Goal: Complete application form

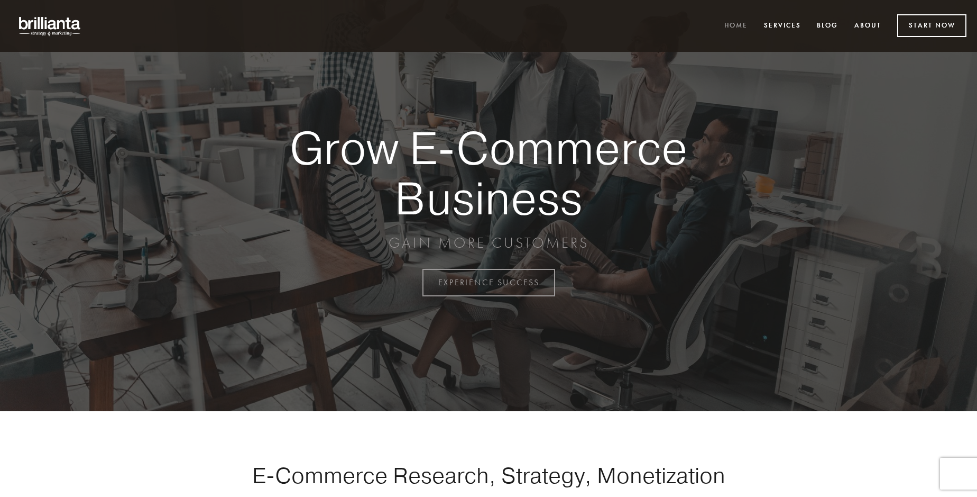
scroll to position [2772, 0]
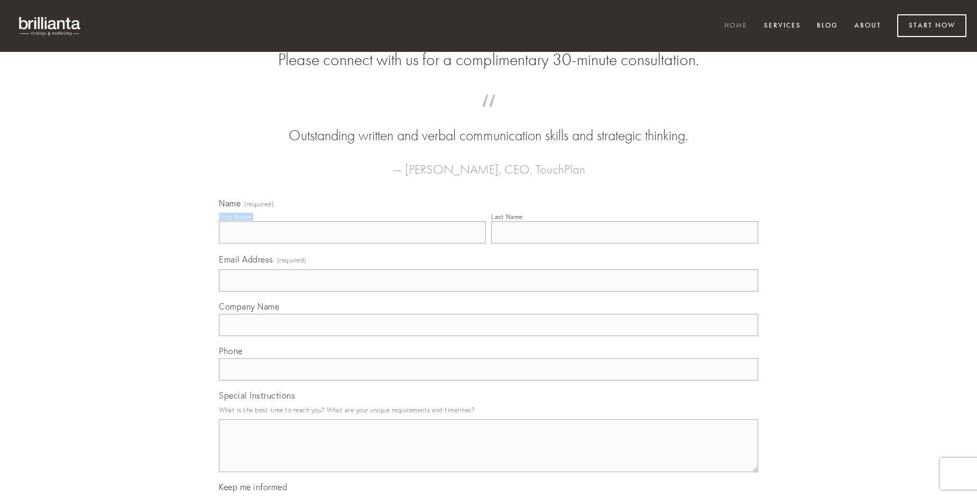
type input "[PERSON_NAME]"
click at [625, 243] on input "Last Name" at bounding box center [624, 232] width 267 height 22
type input "[PERSON_NAME]"
click at [489, 291] on input "Email Address (required)" at bounding box center [488, 280] width 539 height 22
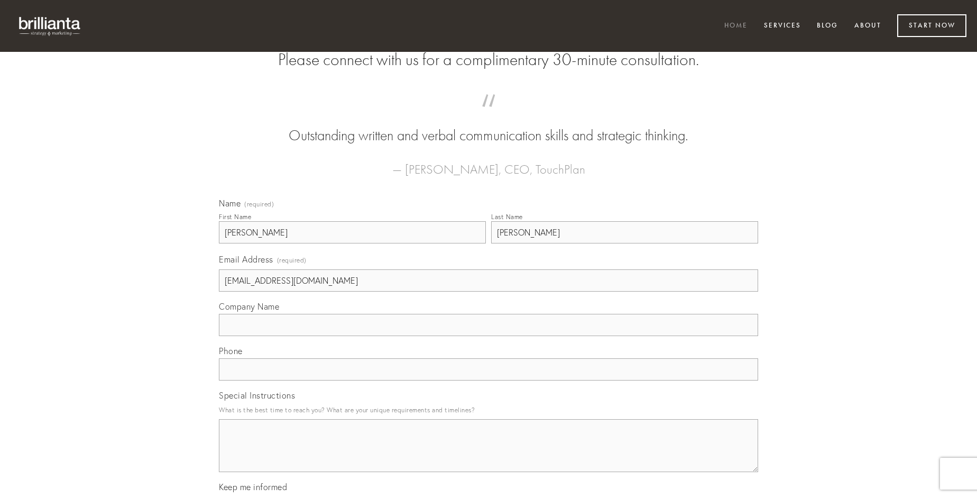
type input "[EMAIL_ADDRESS][DOMAIN_NAME]"
click at [489, 336] on input "Company Name" at bounding box center [488, 325] width 539 height 22
type input "sordeo"
click at [489, 380] on input "text" at bounding box center [488, 369] width 539 height 22
click at [489, 455] on textarea "Special Instructions" at bounding box center [488, 445] width 539 height 53
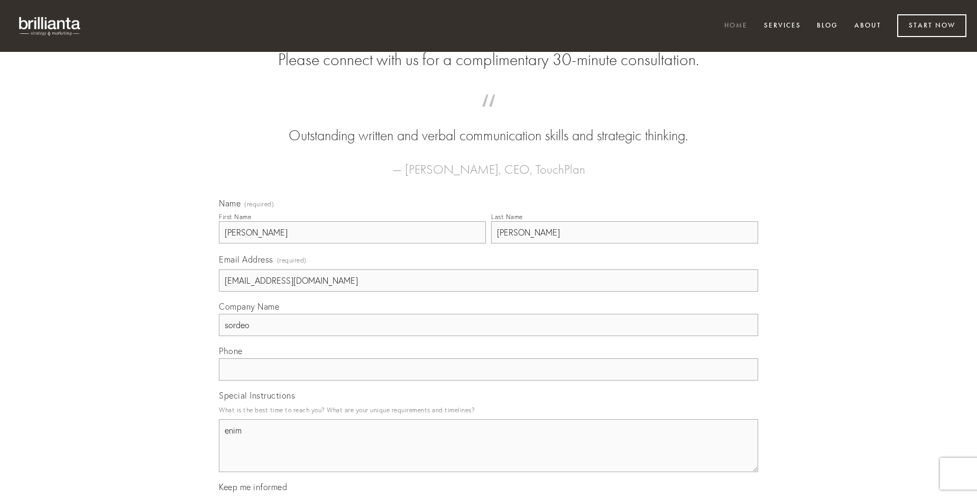
type textarea "enim"
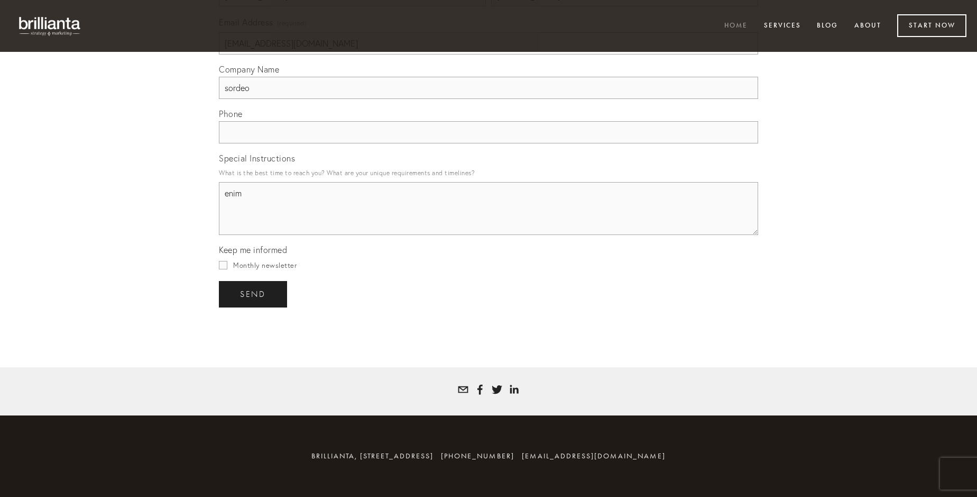
click at [254, 294] on span "send" at bounding box center [253, 294] width 26 height 10
